Goal: Find specific page/section: Locate a particular part of the current website

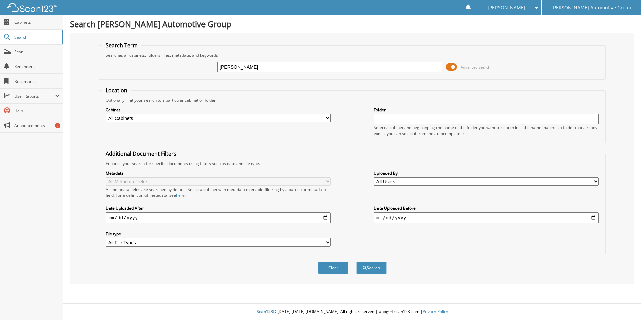
type input "[PERSON_NAME]"
click at [356, 261] on button "Search" at bounding box center [371, 267] width 30 height 12
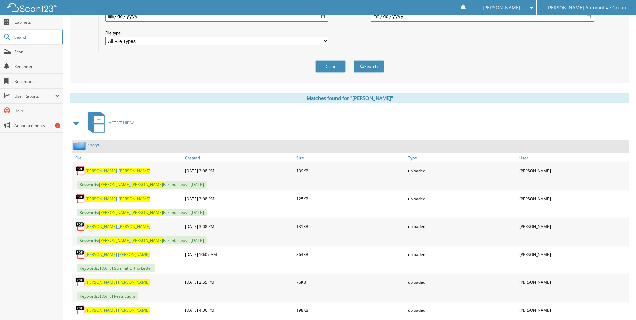
scroll to position [235, 0]
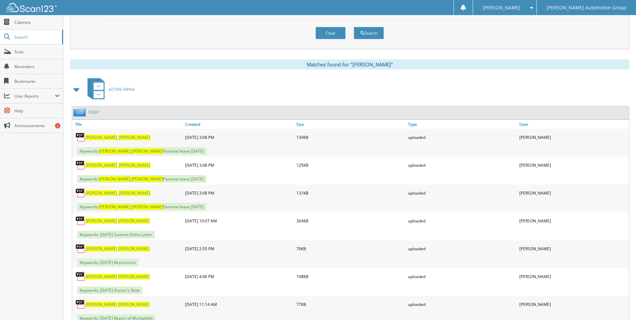
click at [92, 109] on div "12097" at bounding box center [350, 112] width 557 height 13
click at [92, 110] on link "12097" at bounding box center [93, 112] width 12 height 6
